Goal: Transaction & Acquisition: Download file/media

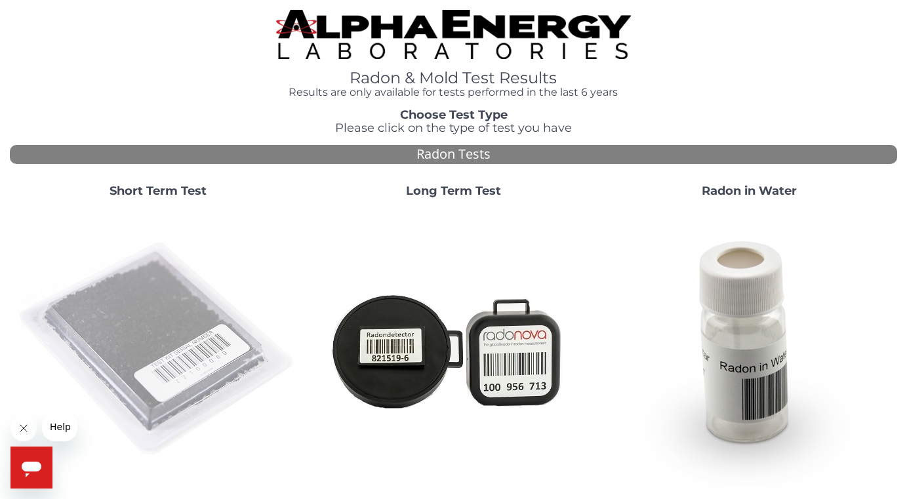
click at [132, 355] on img at bounding box center [158, 350] width 282 height 282
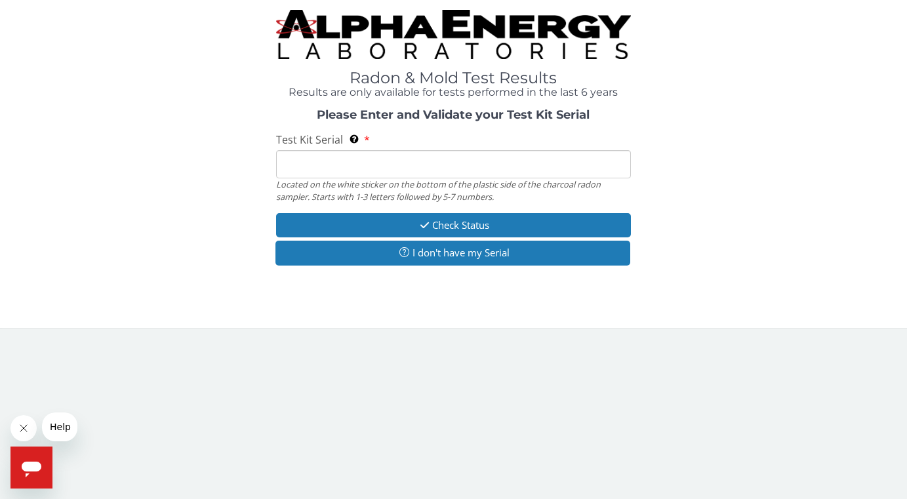
click at [405, 159] on input "Test Kit Serial Located on the white sticker on the bottom of the plastic side …" at bounding box center [453, 164] width 355 height 28
paste input "FE463558"
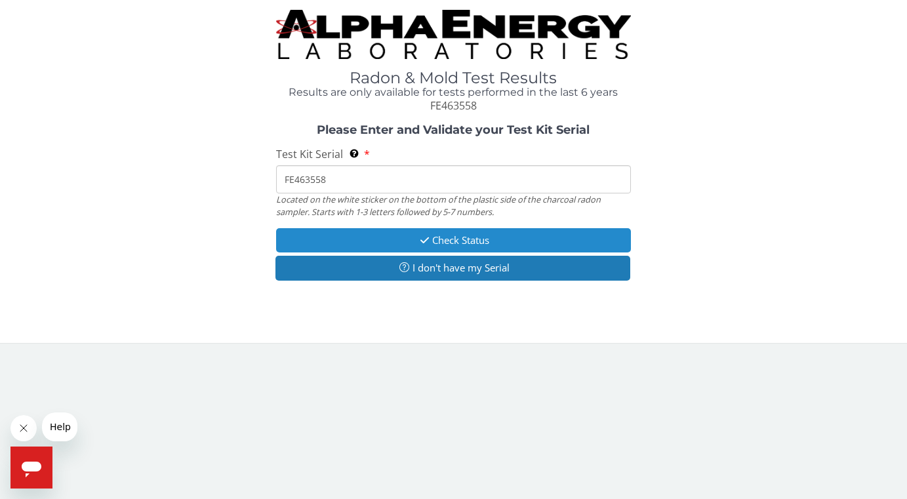
type input "FE463558"
click at [453, 241] on button "Check Status" at bounding box center [453, 240] width 355 height 24
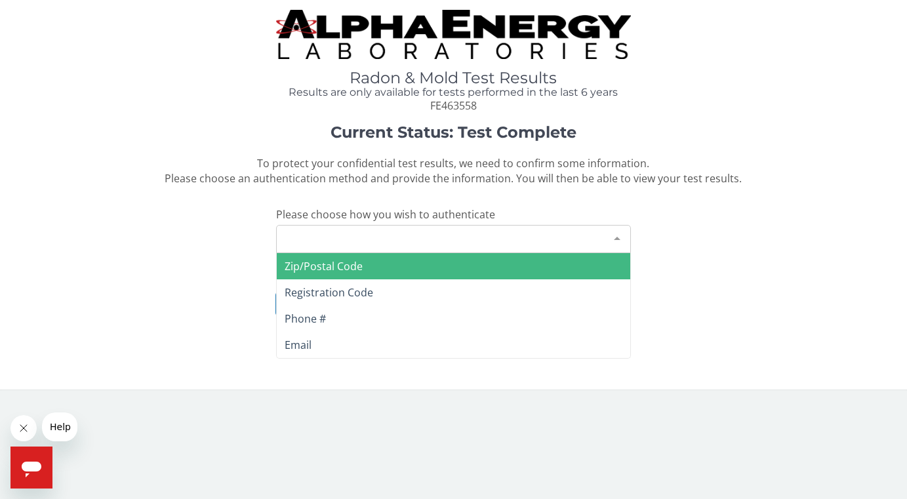
click at [384, 239] on div "Please make a selection" at bounding box center [453, 239] width 355 height 28
click at [393, 232] on div "Please make a selection" at bounding box center [453, 239] width 355 height 28
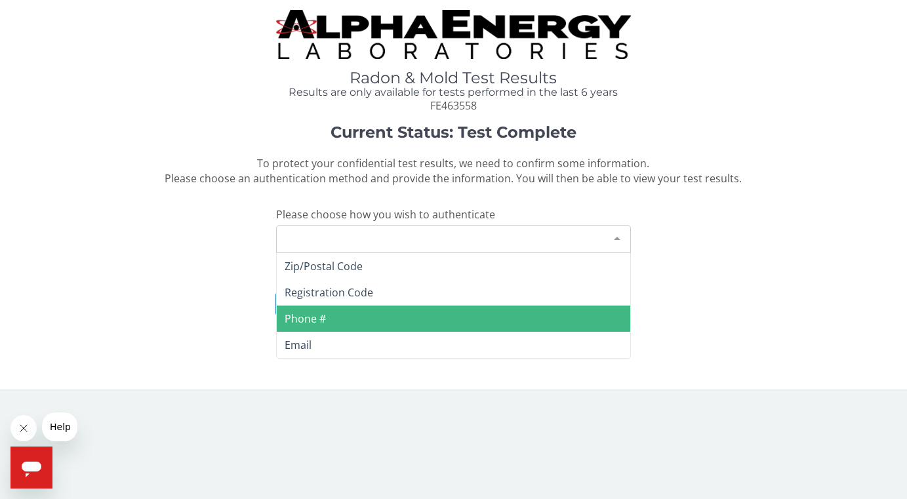
click at [311, 324] on span "Phone #" at bounding box center [305, 318] width 41 height 14
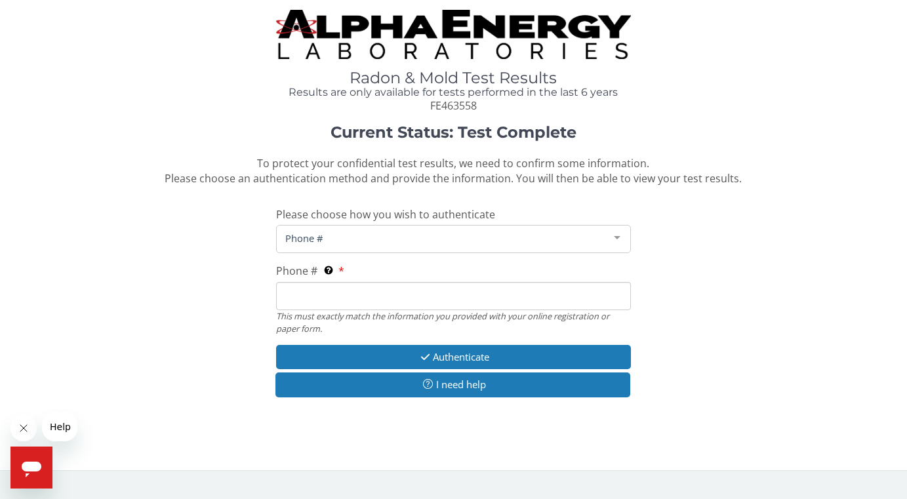
click at [334, 295] on input "Phone # This must exactly match the information you provided with your online r…" at bounding box center [453, 296] width 355 height 28
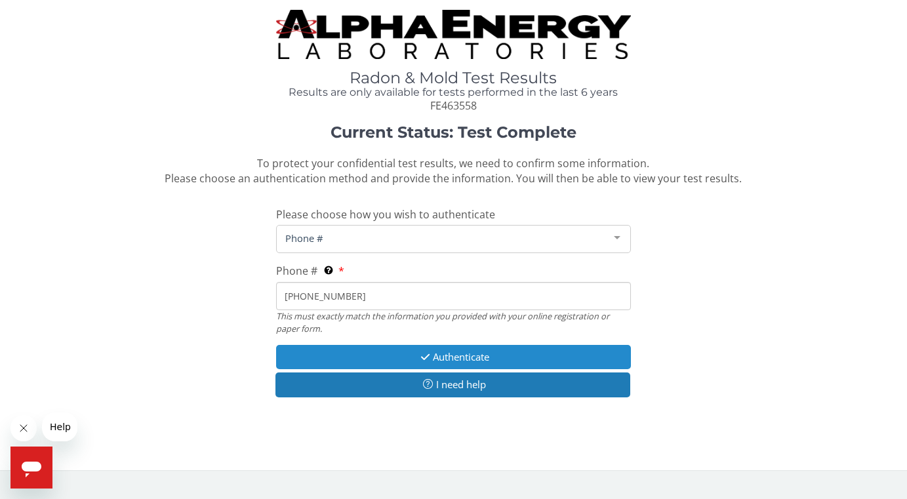
type input "[PHONE_NUMBER]"
click at [460, 355] on button "Authenticate" at bounding box center [453, 357] width 355 height 24
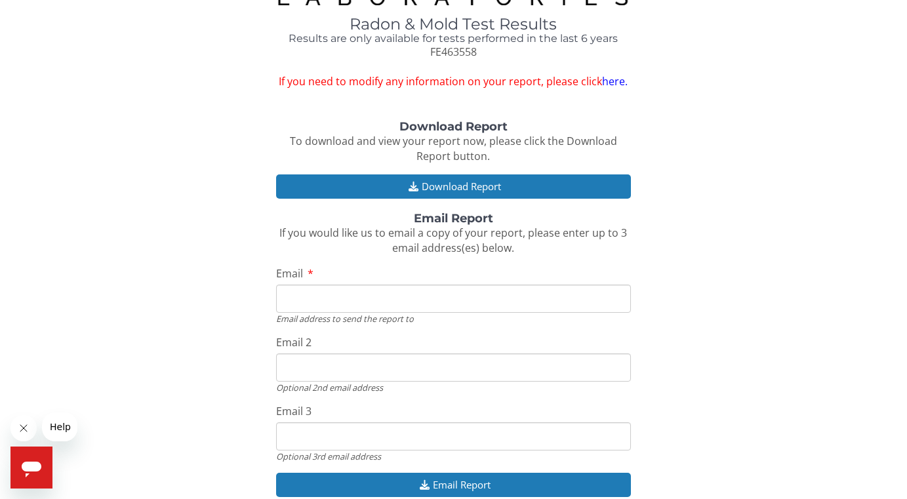
scroll to position [68, 0]
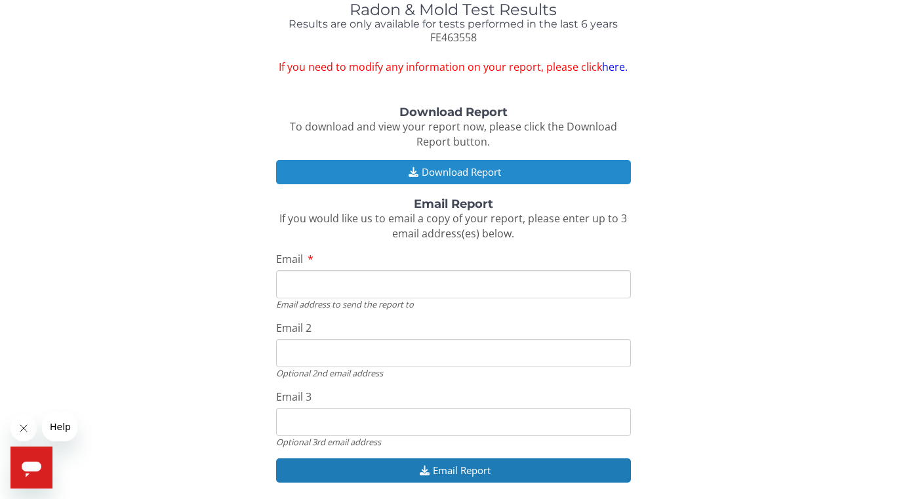
click at [452, 170] on button "Download Report" at bounding box center [453, 172] width 355 height 24
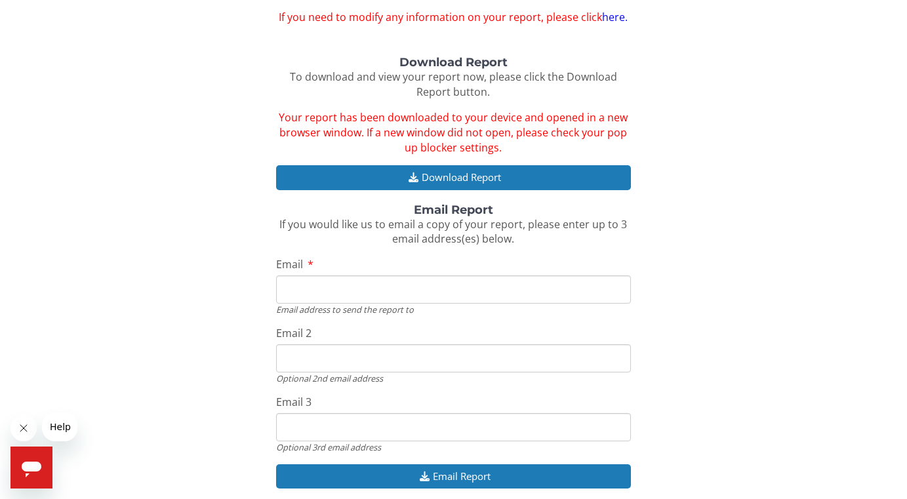
scroll to position [127, 0]
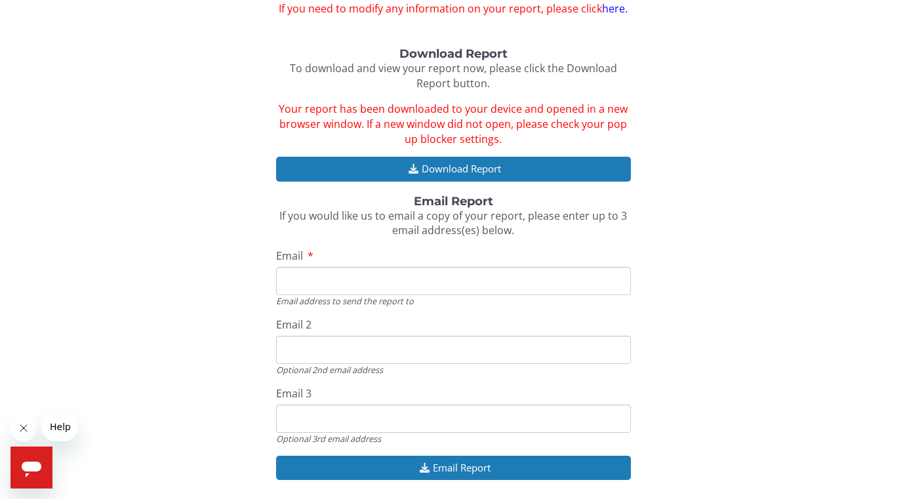
click at [339, 271] on input "Email" at bounding box center [453, 281] width 355 height 28
type input "[EMAIL_ADDRESS][DOMAIN_NAME]"
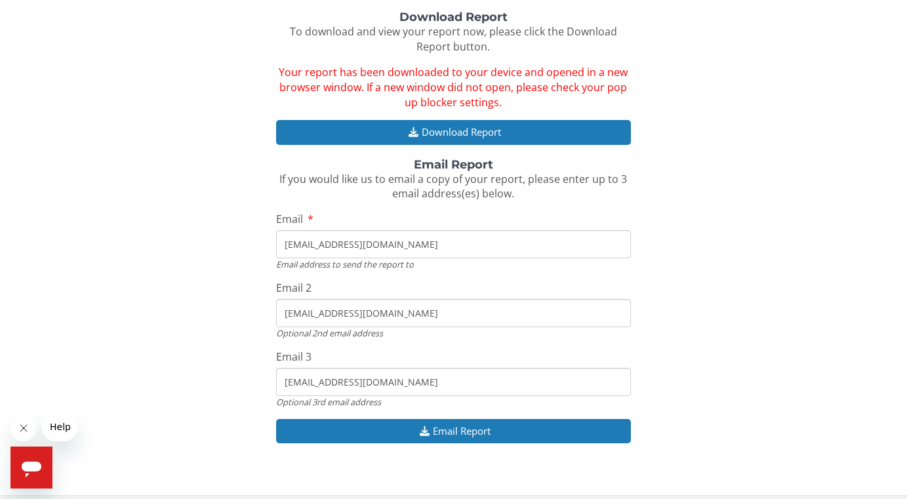
scroll to position [168, 0]
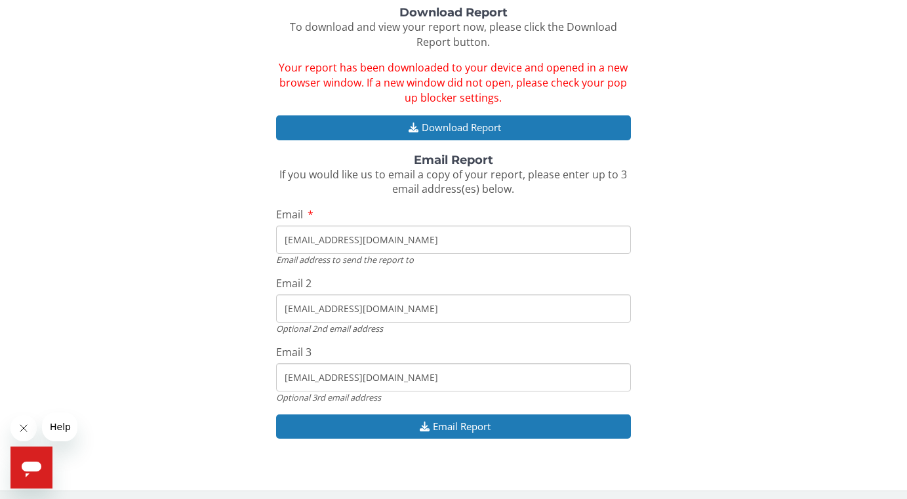
drag, startPoint x: 419, startPoint y: 313, endPoint x: 247, endPoint y: 310, distance: 172.5
click at [247, 310] on div "Download Report To download and view your report now, please click the Download…" at bounding box center [453, 230] width 887 height 446
drag, startPoint x: 395, startPoint y: 382, endPoint x: 214, endPoint y: 382, distance: 181.0
click at [214, 382] on div "Download Report To download and view your report now, please click the Download…" at bounding box center [453, 230] width 887 height 446
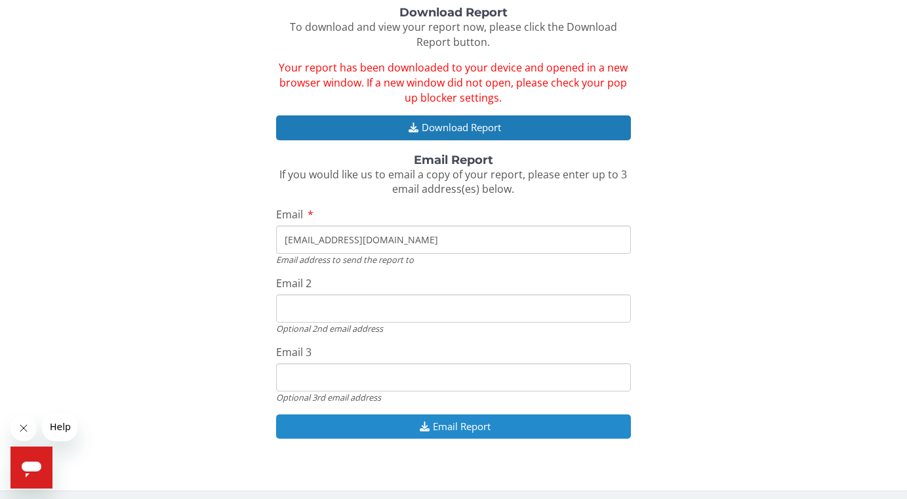
click at [483, 429] on button "Email Report" at bounding box center [453, 426] width 355 height 24
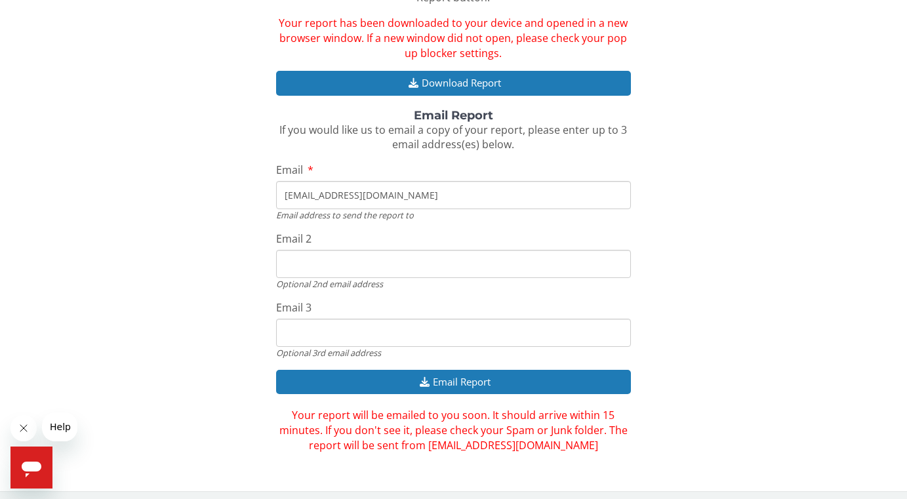
scroll to position [218, 0]
